Goal: Task Accomplishment & Management: Complete application form

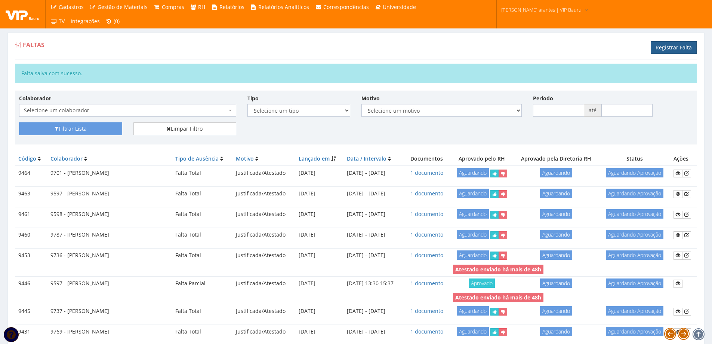
click at [664, 48] on link "Registrar Falta" at bounding box center [674, 47] width 46 height 13
click at [675, 46] on link "Registrar Falta" at bounding box center [674, 47] width 46 height 13
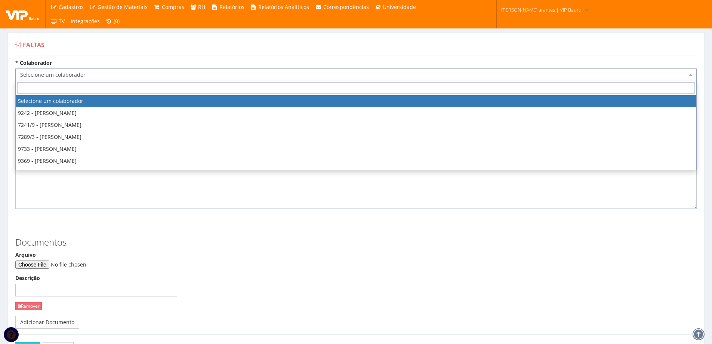
click at [69, 72] on span "Selecione um colaborador" at bounding box center [354, 74] width 668 height 7
type input "kam"
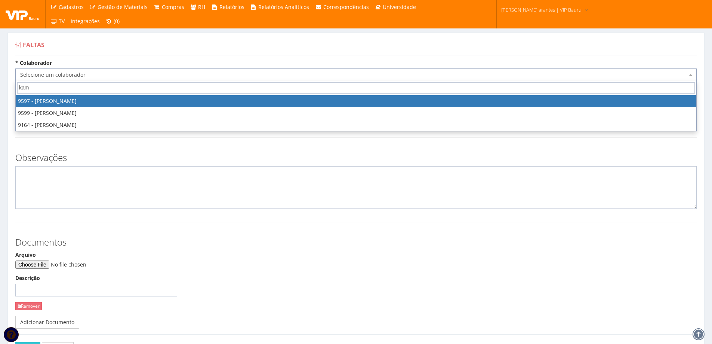
select select "3767"
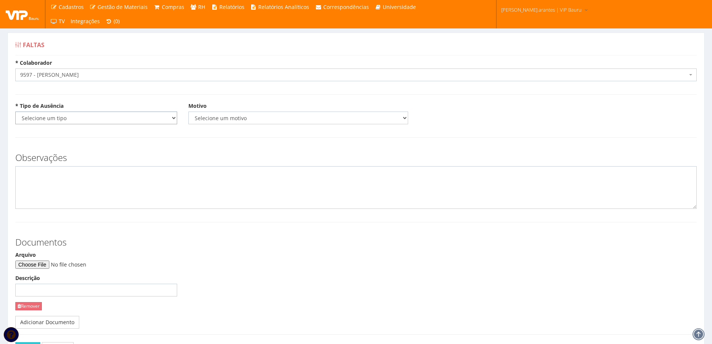
click at [94, 118] on select "Selecione um tipo Falta Total Falta Parcial Afastamento Férias" at bounding box center [96, 117] width 162 height 13
select select "parcial"
click at [15, 111] on select "Selecione um tipo Falta Total Falta Parcial Afastamento Férias" at bounding box center [96, 117] width 162 height 13
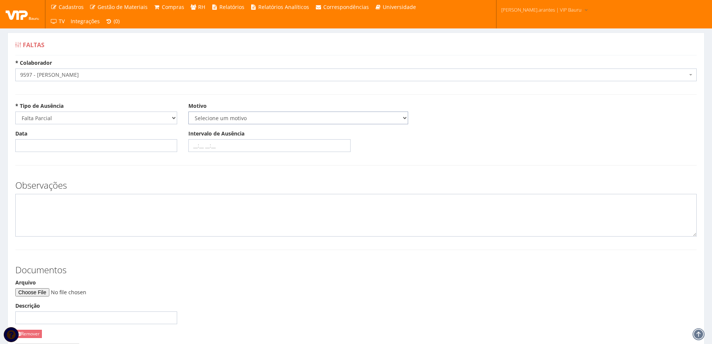
click at [223, 118] on select "Selecione um motivo Acidente Atestado Atraso Declaração Determinação Judicial D…" at bounding box center [298, 117] width 220 height 13
select select "atestado"
click at [188, 111] on select "Selecione um motivo Acidente Atestado Atraso Declaração Determinação Judicial D…" at bounding box center [298, 117] width 220 height 13
click at [16, 145] on input "Data" at bounding box center [96, 145] width 162 height 13
click at [34, 197] on td "6" at bounding box center [33, 196] width 10 height 11
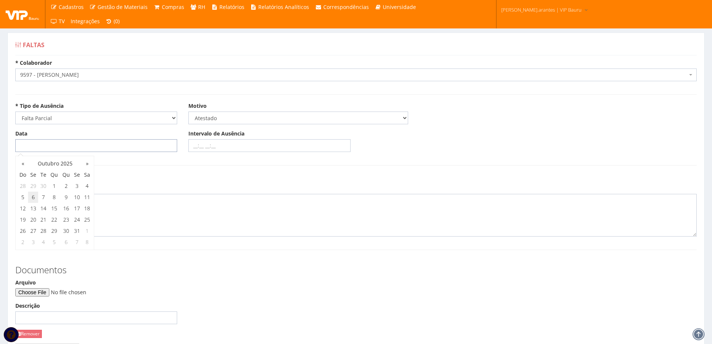
type input "06/10/2025"
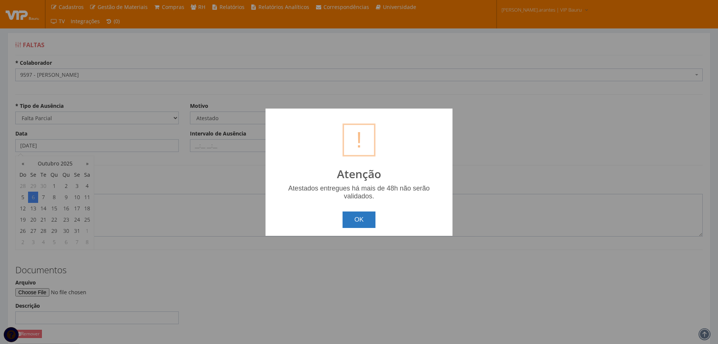
click at [372, 217] on button "OK" at bounding box center [359, 219] width 33 height 16
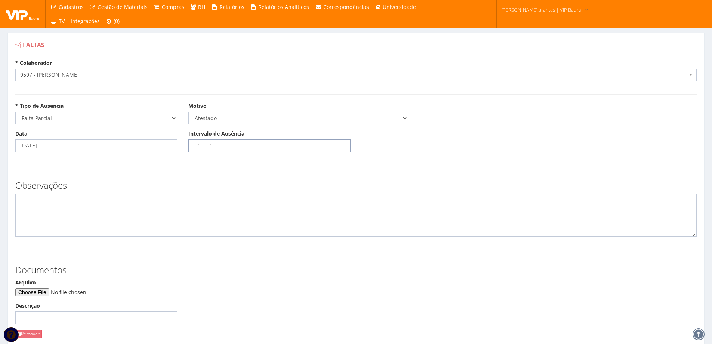
click at [193, 144] on input "Intervalo de Ausência" at bounding box center [269, 145] width 162 height 13
type input "13:31 15:37"
click at [60, 291] on input "Arquivo" at bounding box center [66, 292] width 102 height 8
type input "C:\fakepath\WhatsApp Image 2025-10-15 at 09.59.50_cropped_page-0001.pdf"
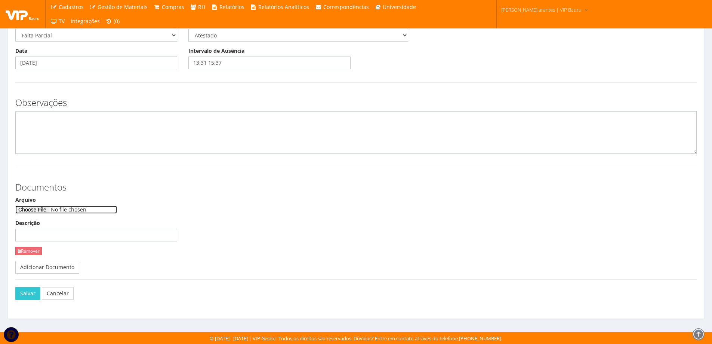
scroll to position [83, 0]
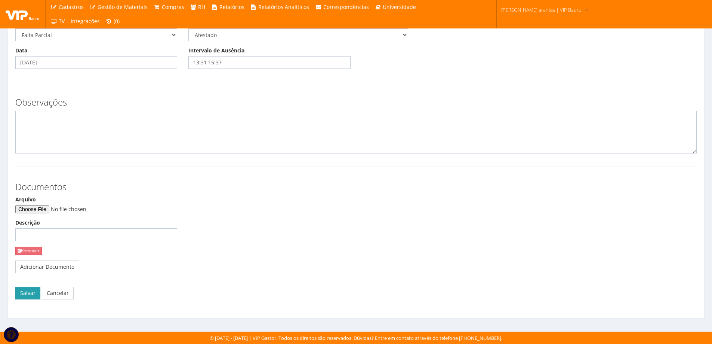
click at [21, 292] on button "Salvar" at bounding box center [27, 292] width 25 height 13
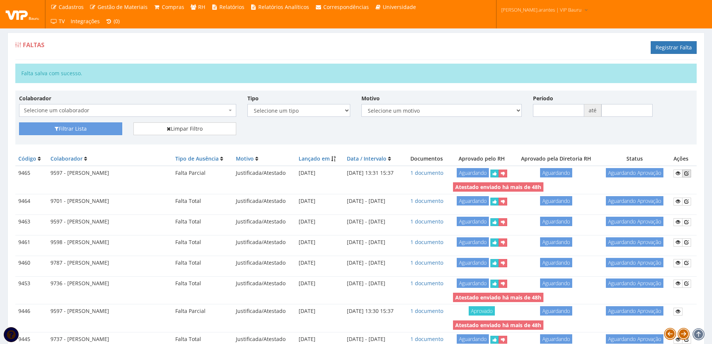
click at [689, 173] on icon at bounding box center [687, 173] width 4 height 5
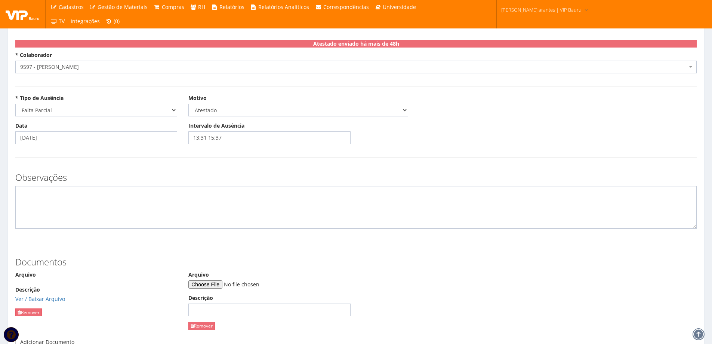
scroll to position [37, 0]
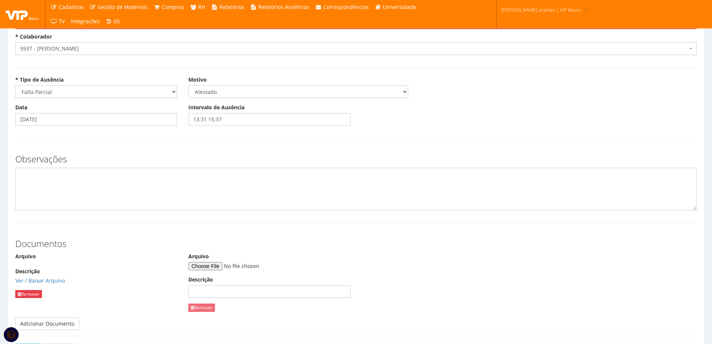
click at [25, 295] on link "Remover" at bounding box center [28, 294] width 27 height 8
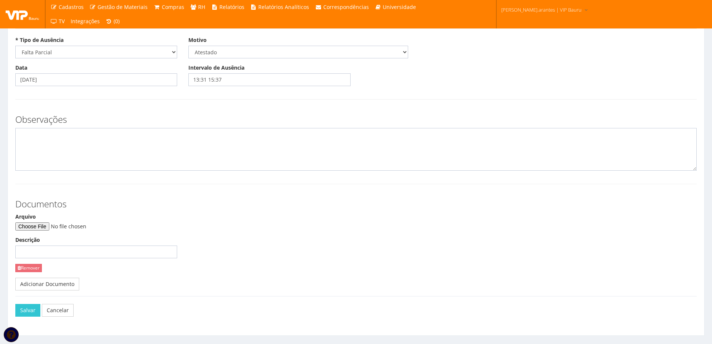
scroll to position [94, 0]
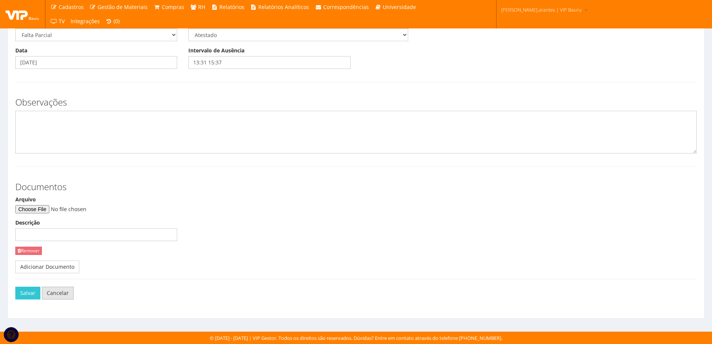
click at [61, 295] on link "Cancelar" at bounding box center [58, 292] width 32 height 13
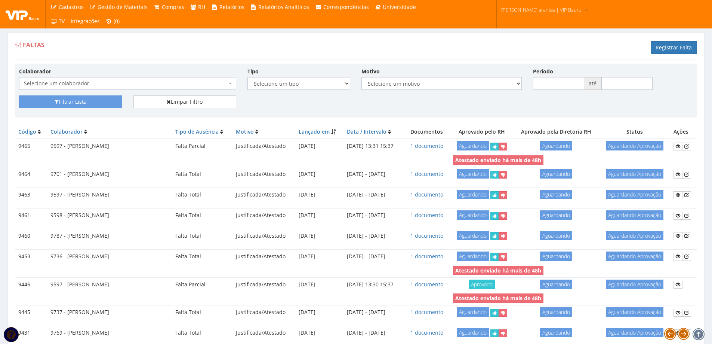
click at [368, 145] on td "[DATE] 13:31 15:37" at bounding box center [373, 146] width 59 height 15
click at [93, 148] on td "9597 - [PERSON_NAME]" at bounding box center [109, 146] width 125 height 15
click at [680, 146] on icon at bounding box center [678, 146] width 4 height 5
click at [497, 146] on icon "submit" at bounding box center [495, 146] width 4 height 5
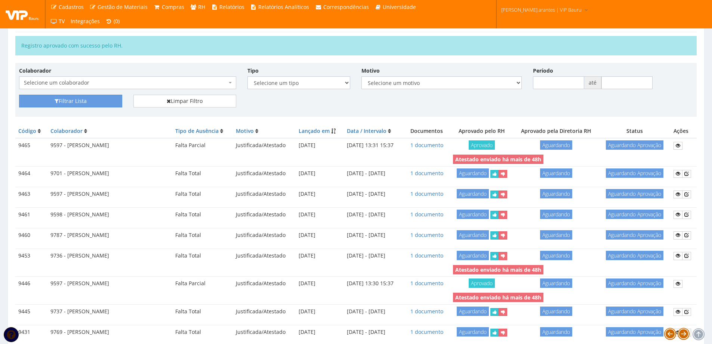
scroll to position [75, 0]
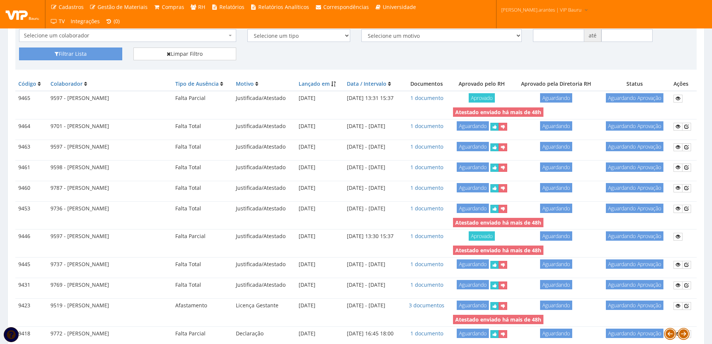
click at [76, 100] on td "9597 - [PERSON_NAME]" at bounding box center [109, 98] width 125 height 15
click at [378, 96] on td "[DATE] 13:31 15:37" at bounding box center [373, 98] width 59 height 15
click at [497, 147] on icon "submit" at bounding box center [495, 147] width 4 height 5
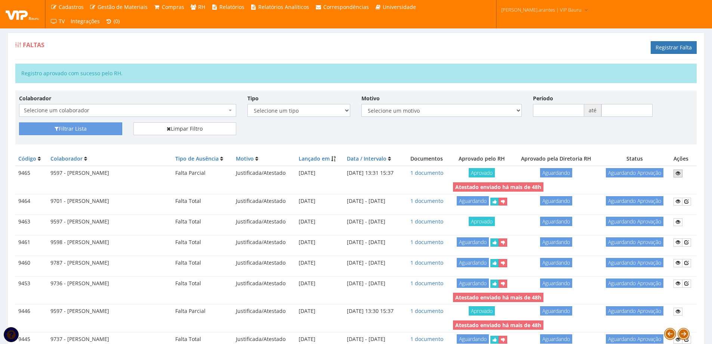
click at [679, 172] on icon at bounding box center [678, 173] width 4 height 5
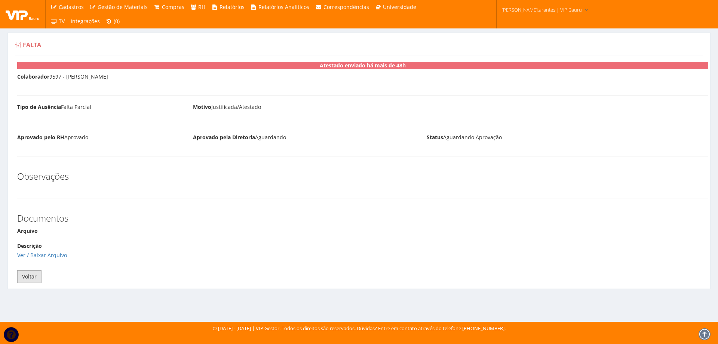
click at [27, 276] on link "Voltar" at bounding box center [29, 276] width 24 height 13
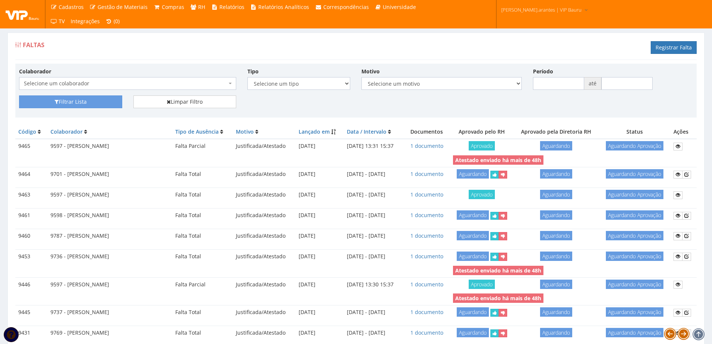
click at [78, 144] on td "9597 - [PERSON_NAME]" at bounding box center [109, 146] width 125 height 15
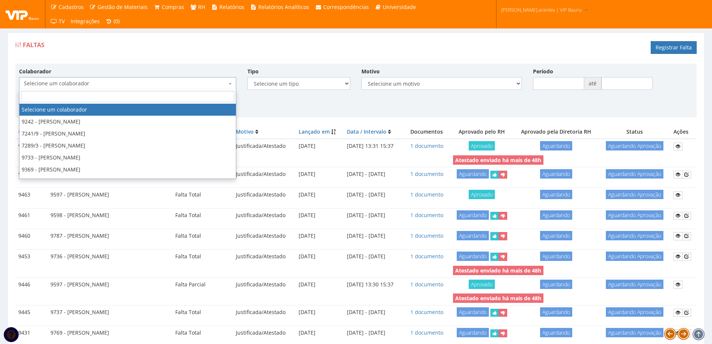
click at [145, 85] on span "Selecione um colaborador" at bounding box center [125, 83] width 203 height 7
type input "9597"
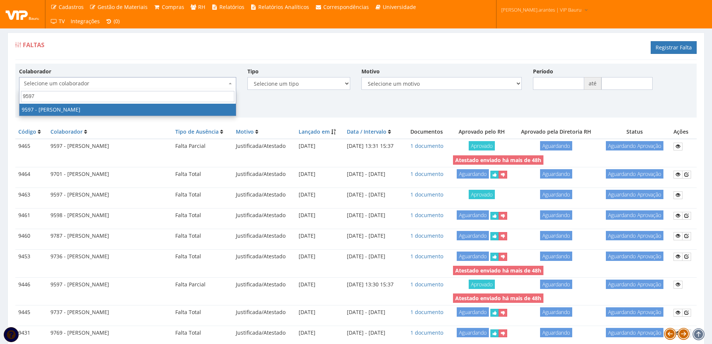
select select "3767"
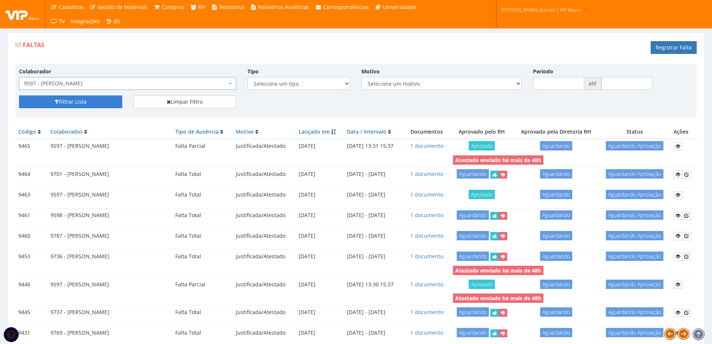
click at [103, 105] on button "Filtrar Lista" at bounding box center [70, 101] width 103 height 13
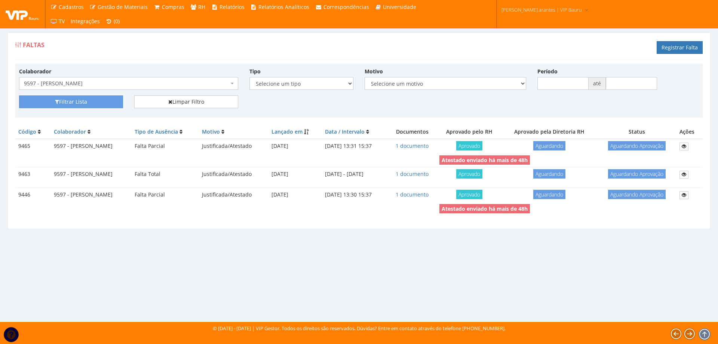
click at [74, 146] on td "9597 - [PERSON_NAME]" at bounding box center [91, 146] width 81 height 15
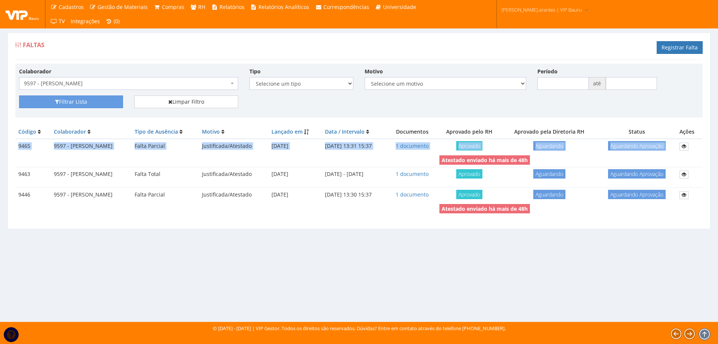
drag, startPoint x: 18, startPoint y: 144, endPoint x: 690, endPoint y: 151, distance: 672.1
click at [690, 151] on tr "9465 9597 - [PERSON_NAME] Parcial Justificada/Atestado [DATE] [DATE] 13:31 15:3…" at bounding box center [358, 146] width 687 height 15
drag, startPoint x: 434, startPoint y: 153, endPoint x: 376, endPoint y: 155, distance: 57.6
click at [376, 155] on td at bounding box center [225, 159] width 421 height 13
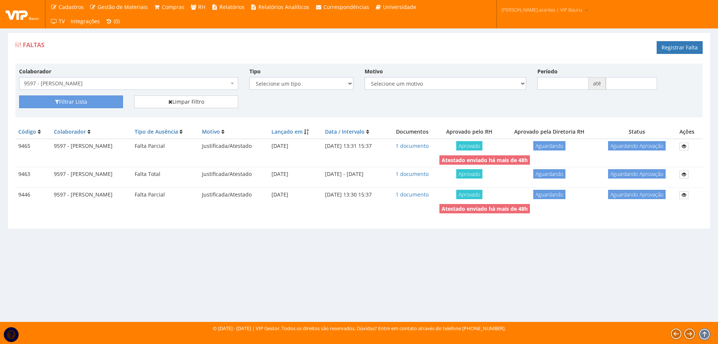
drag, startPoint x: 376, startPoint y: 155, endPoint x: 337, endPoint y: 152, distance: 39.4
click at [322, 152] on td "[DATE]" at bounding box center [296, 146] width 54 height 15
drag, startPoint x: 396, startPoint y: 145, endPoint x: 366, endPoint y: 166, distance: 36.5
click at [366, 165] on td at bounding box center [225, 159] width 421 height 13
click at [685, 145] on icon at bounding box center [684, 146] width 4 height 5
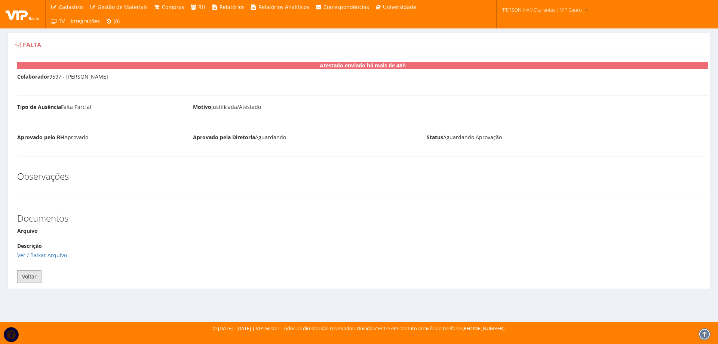
click at [34, 278] on link "Voltar" at bounding box center [29, 276] width 24 height 13
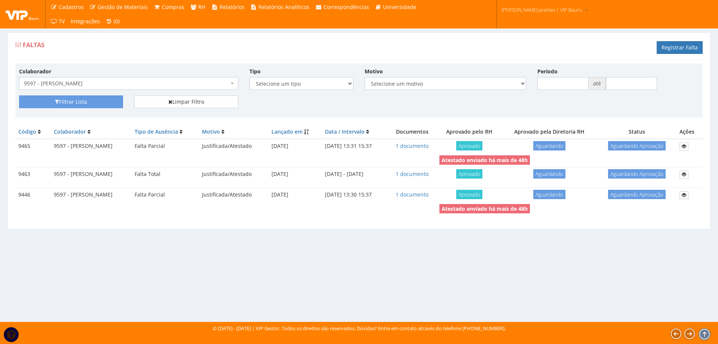
click at [565, 146] on span "Aguardando" at bounding box center [549, 145] width 32 height 9
drag, startPoint x: 565, startPoint y: 146, endPoint x: 386, endPoint y: 154, distance: 178.9
click at [392, 154] on td at bounding box center [225, 159] width 421 height 13
